Goal: Task Accomplishment & Management: Manage account settings

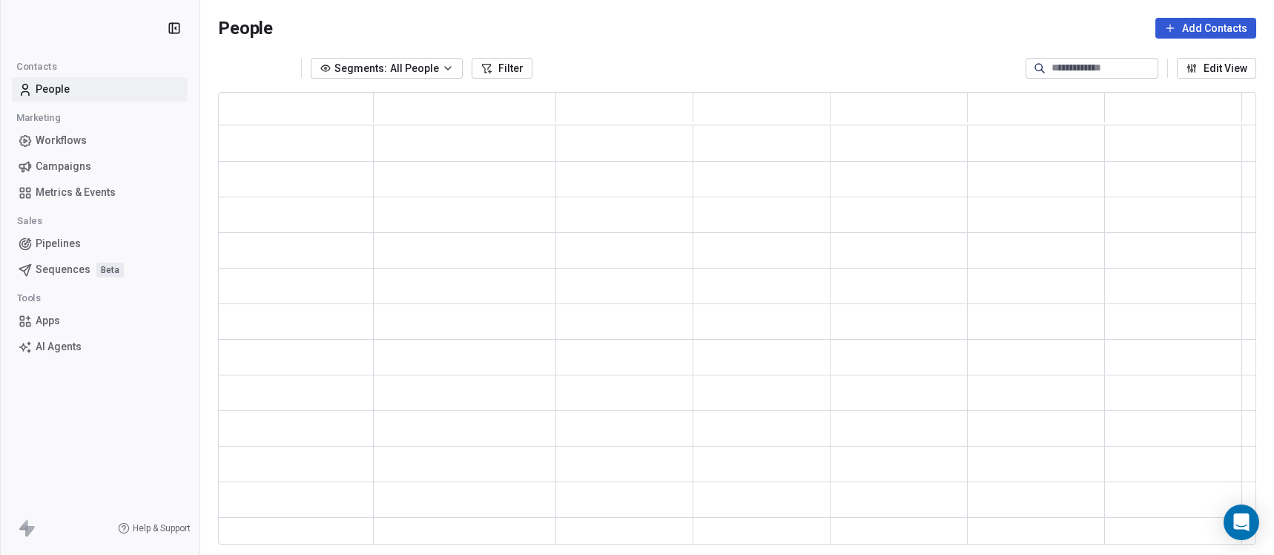
scroll to position [441, 1027]
click at [61, 165] on span "Campaigns" at bounding box center [64, 167] width 56 height 16
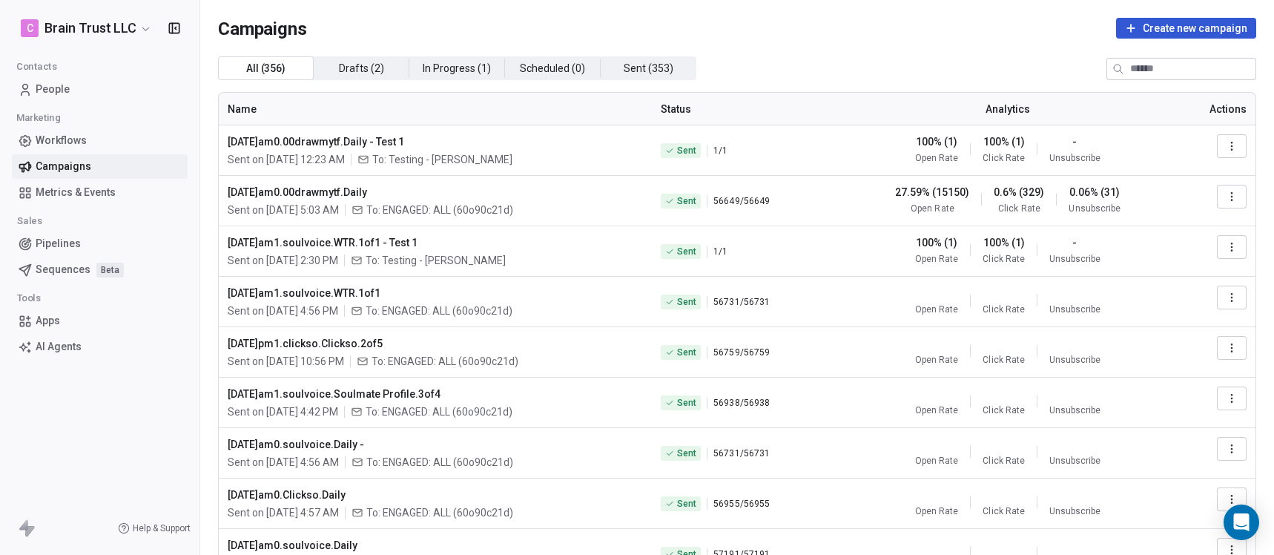
click at [1226, 148] on icon "button" at bounding box center [1232, 146] width 12 height 12
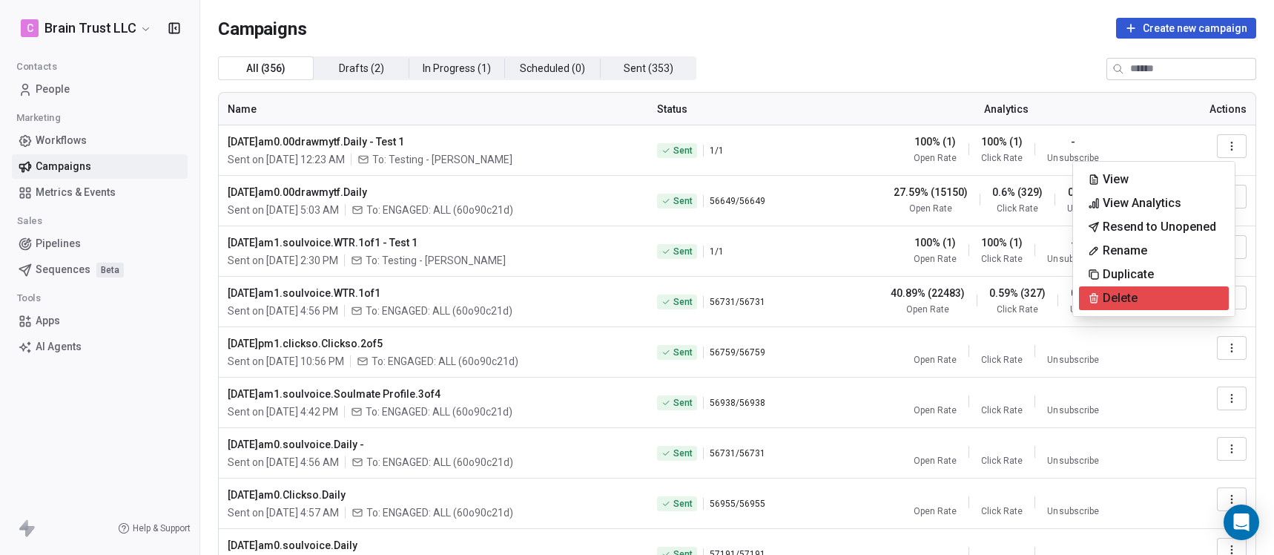
click at [1132, 295] on span "Delete" at bounding box center [1119, 298] width 35 height 18
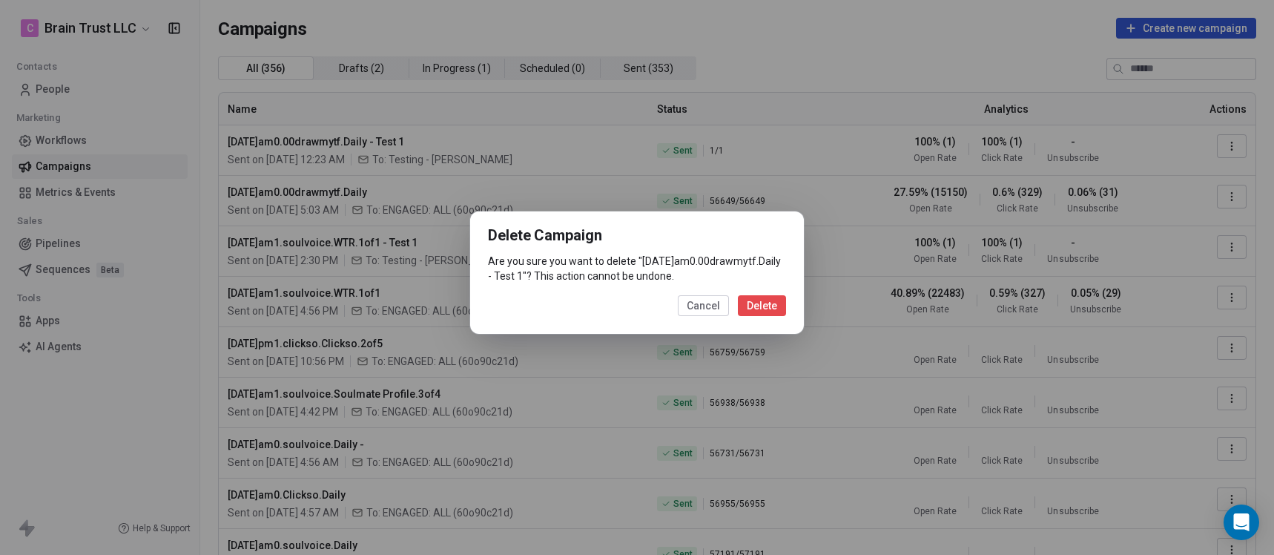
click at [768, 316] on button "Delete" at bounding box center [762, 305] width 48 height 21
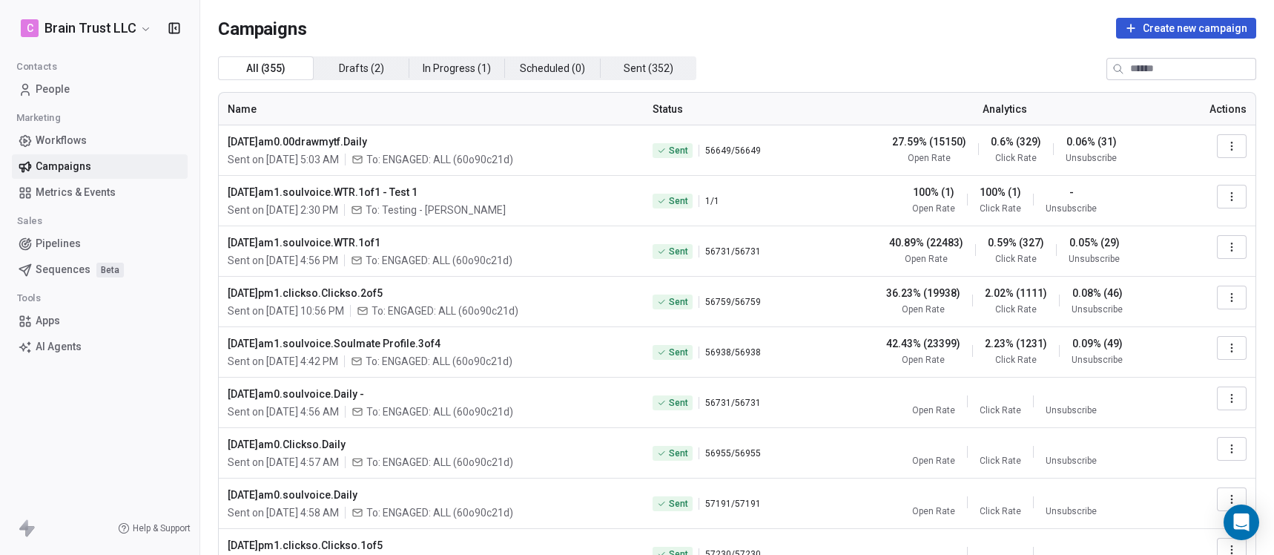
click at [1228, 199] on button "button" at bounding box center [1232, 197] width 30 height 24
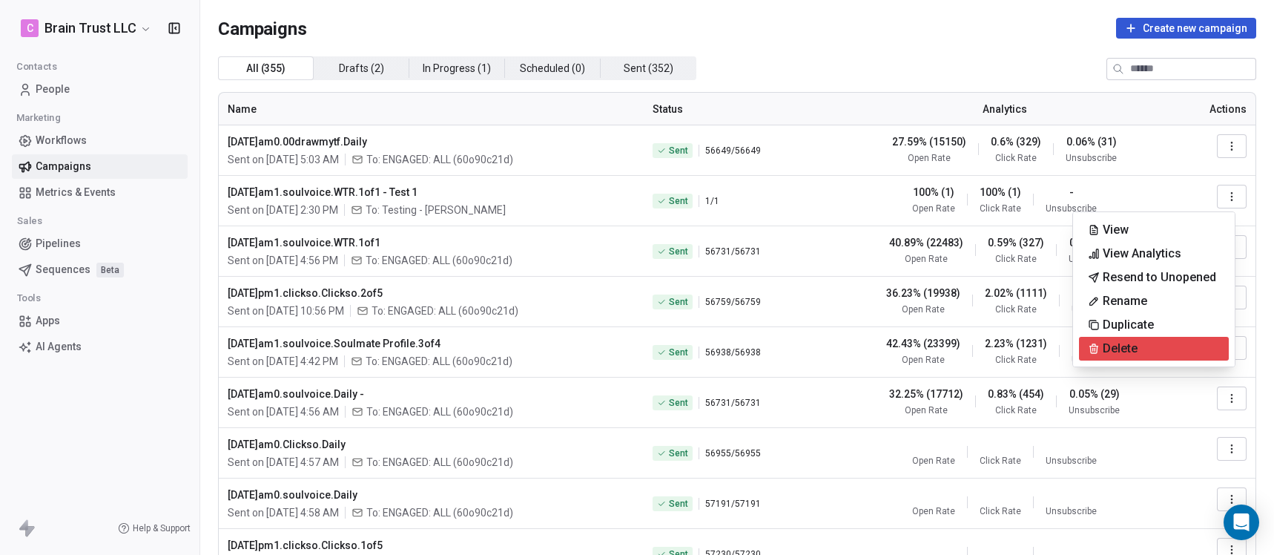
click at [1127, 353] on span "Delete" at bounding box center [1119, 349] width 35 height 18
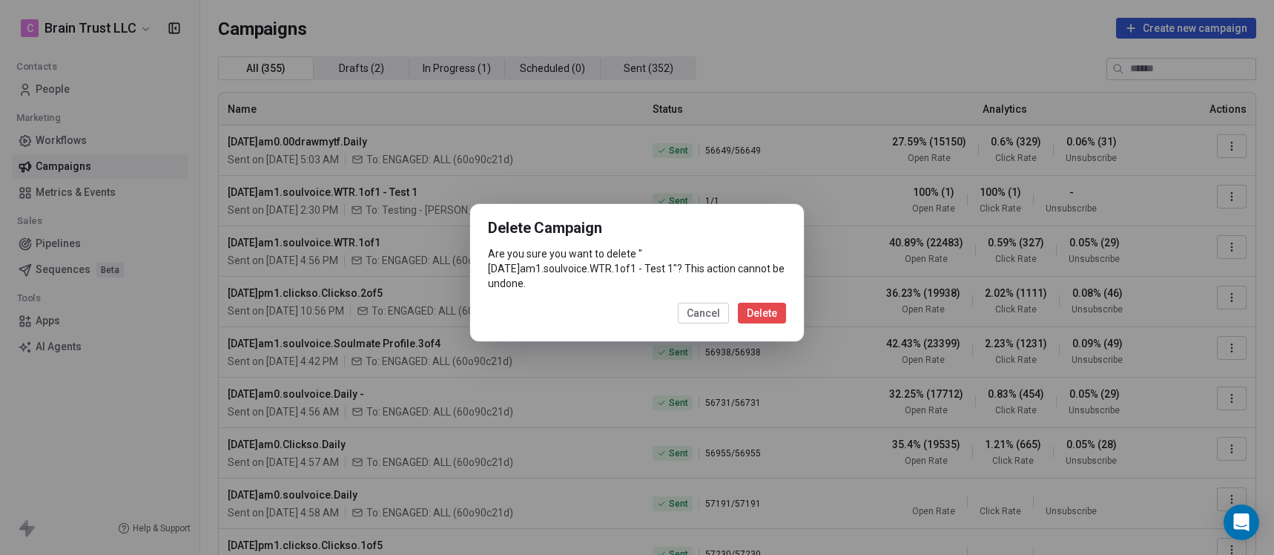
click at [773, 311] on button "Delete" at bounding box center [762, 312] width 48 height 21
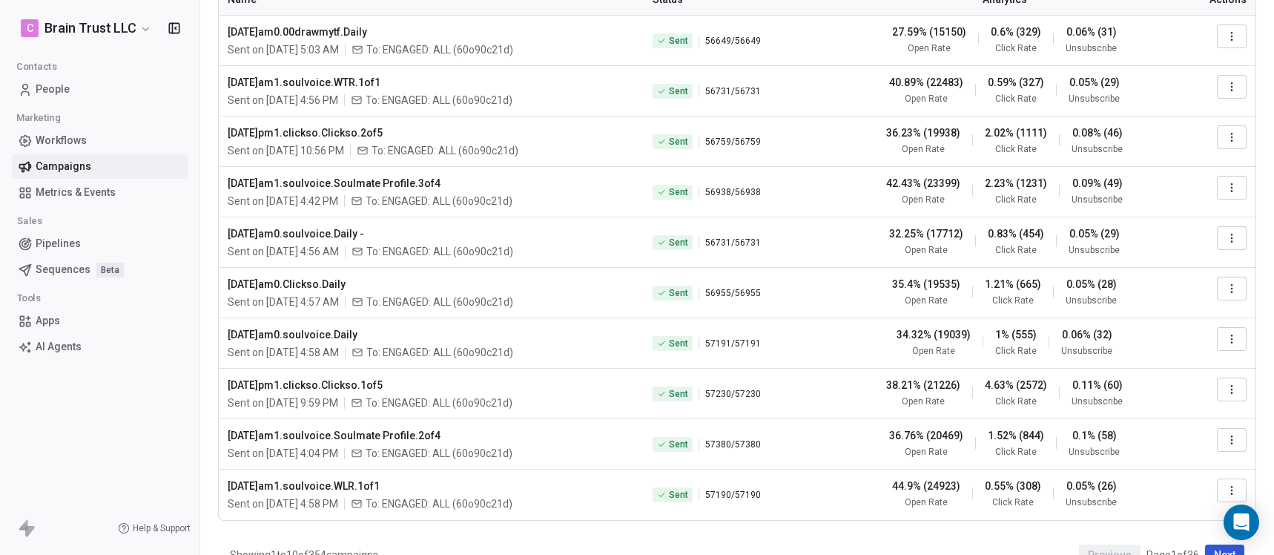
scroll to position [67, 0]
